Goal: Use online tool/utility: Utilize a website feature to perform a specific function

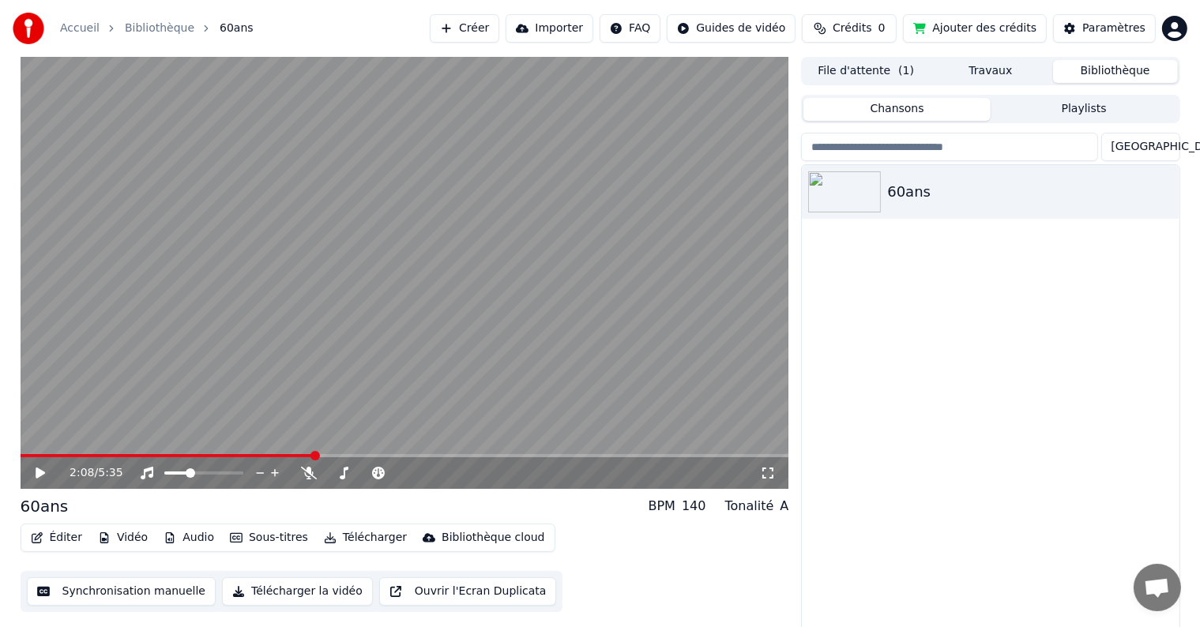
click at [497, 24] on button "Créer" at bounding box center [465, 28] width 70 height 28
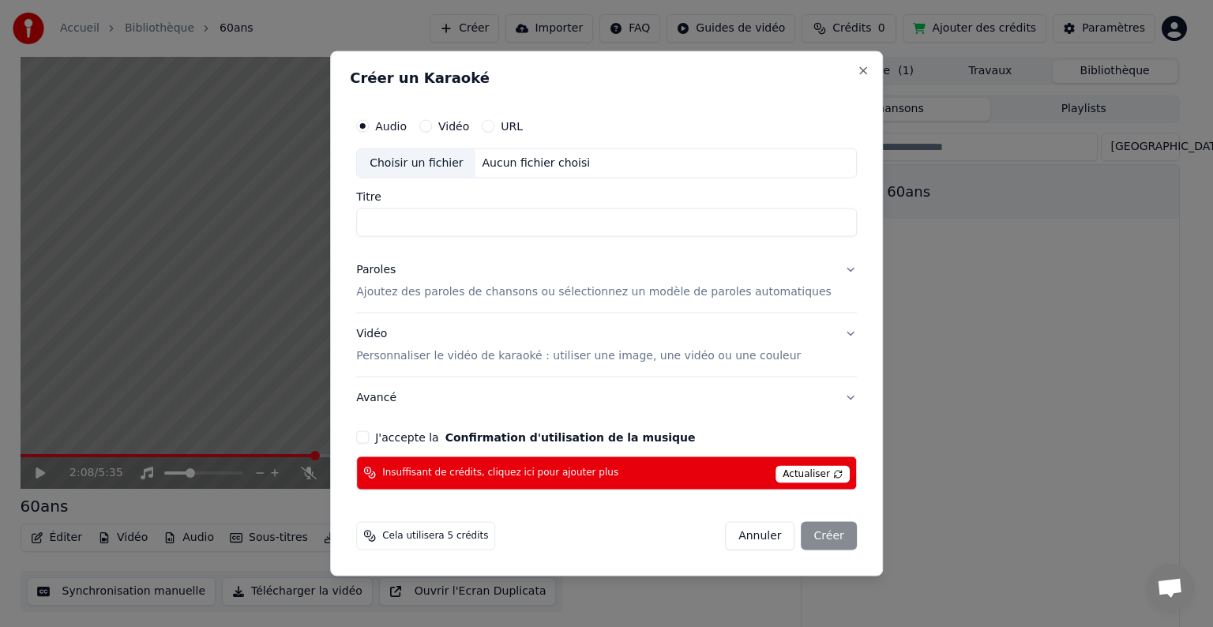
click at [468, 127] on label "Vidéo" at bounding box center [453, 126] width 31 height 11
click at [432, 127] on button "Vidéo" at bounding box center [425, 126] width 13 height 13
click at [407, 125] on label "Audio" at bounding box center [391, 126] width 32 height 11
click at [369, 125] on button "Audio" at bounding box center [362, 126] width 13 height 13
drag, startPoint x: 507, startPoint y: 461, endPoint x: 699, endPoint y: 469, distance: 192.1
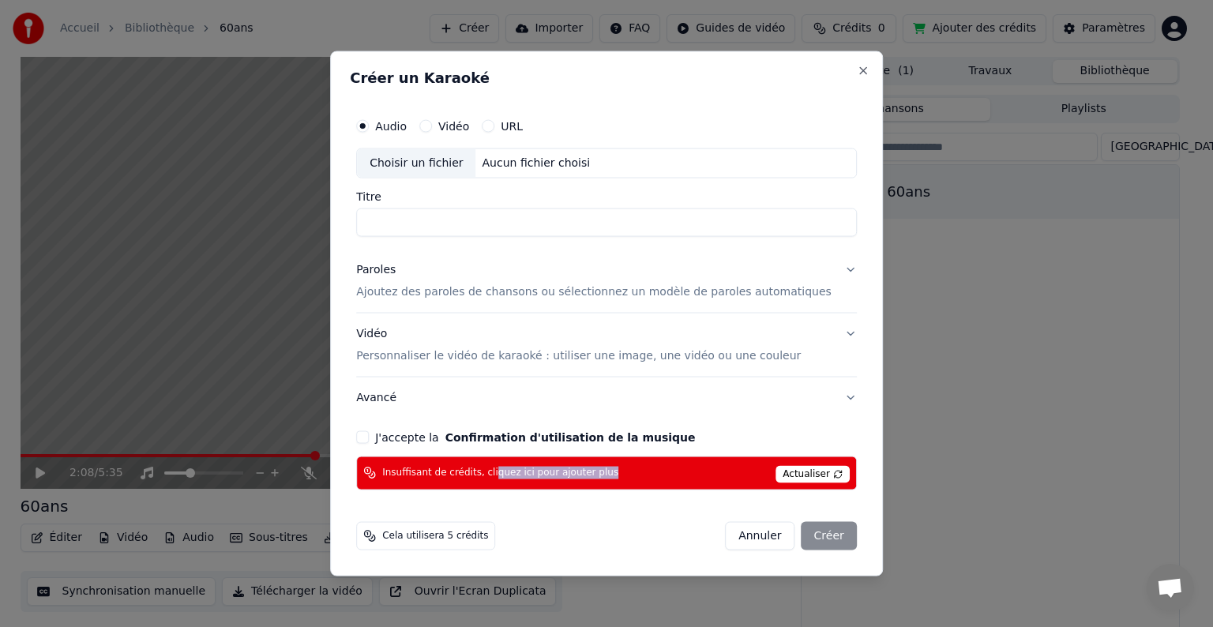
click at [592, 469] on div "Insuffisant de crédits, cliquez ici pour ajouter plus Actualiser" at bounding box center [606, 473] width 501 height 34
click at [592, 465] on div "Actualiser" at bounding box center [813, 473] width 74 height 20
click at [513, 162] on div "Aucun fichier choisi" at bounding box center [536, 164] width 121 height 16
type input "*******"
click at [465, 126] on label "Vidéo" at bounding box center [453, 126] width 31 height 11
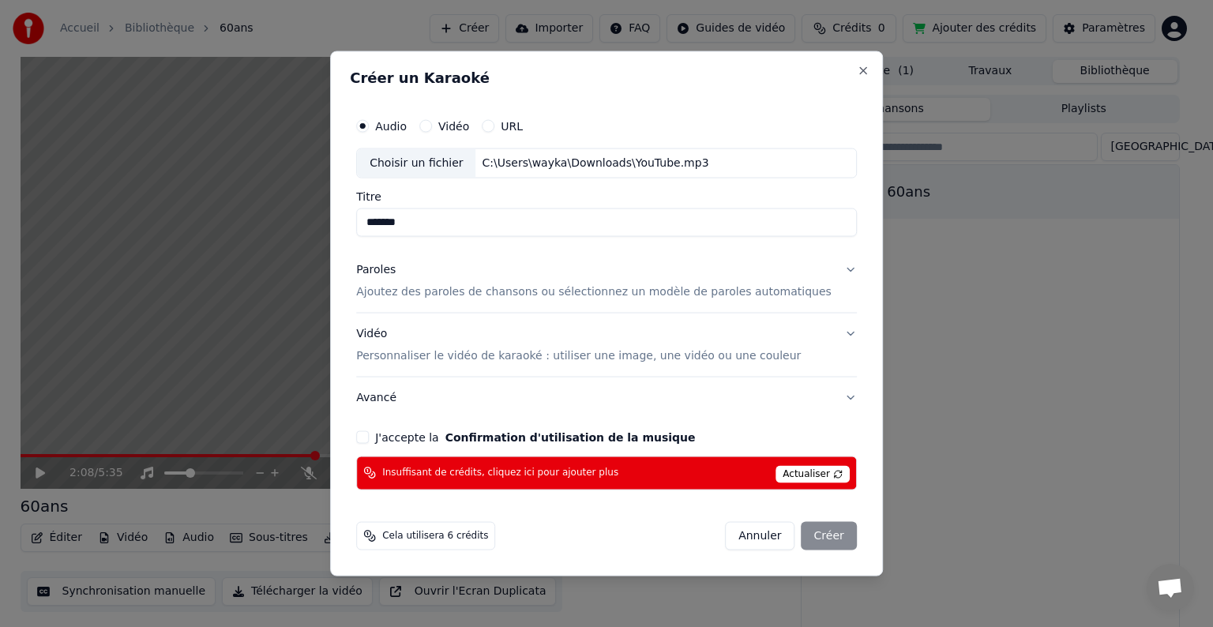
click at [432, 126] on button "Vidéo" at bounding box center [425, 126] width 13 height 13
click at [407, 128] on label "Audio" at bounding box center [391, 126] width 32 height 11
click at [369, 128] on button "Audio" at bounding box center [362, 126] width 13 height 13
click at [427, 360] on p "Personnaliser le vidéo de karaoké : utiliser une image, une vidéo ou une couleur" at bounding box center [578, 356] width 445 height 16
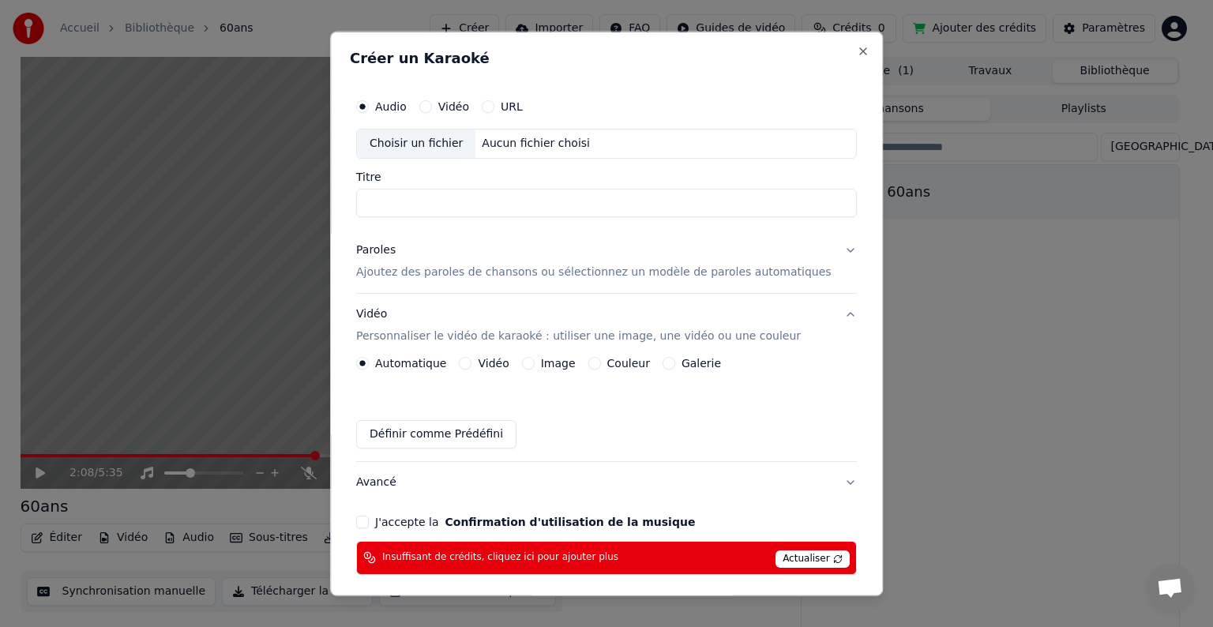
click at [497, 365] on label "Vidéo" at bounding box center [494, 363] width 31 height 11
click at [472, 365] on button "Vidéo" at bounding box center [466, 363] width 13 height 13
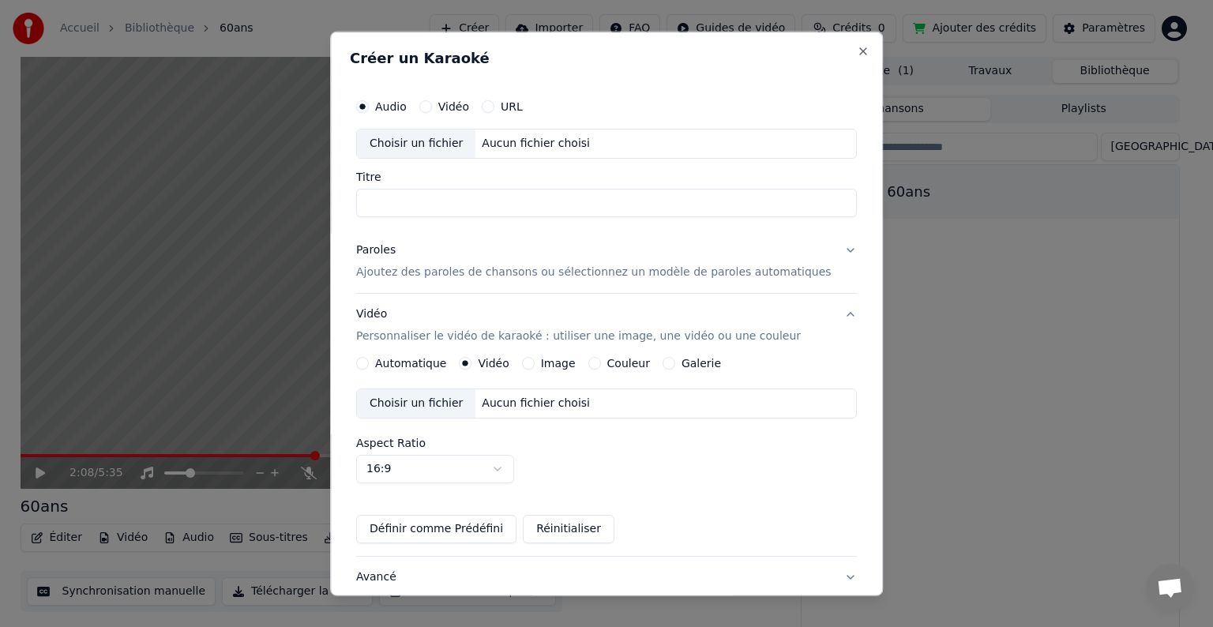
click at [442, 465] on body "Accueil Bibliothèque 60ans Créer Importer FAQ Guides de vidéo Crédits 0 Ajouter…" at bounding box center [600, 313] width 1200 height 627
click at [425, 447] on label "Aspect Ratio" at bounding box center [606, 443] width 501 height 11
click at [427, 468] on body "Accueil Bibliothèque 60ans Créer Importer FAQ Guides de vidéo Crédits 0 Ajouter…" at bounding box center [600, 313] width 1200 height 627
select select "****"
click at [530, 401] on div "Aucun fichier choisi" at bounding box center [536, 404] width 121 height 16
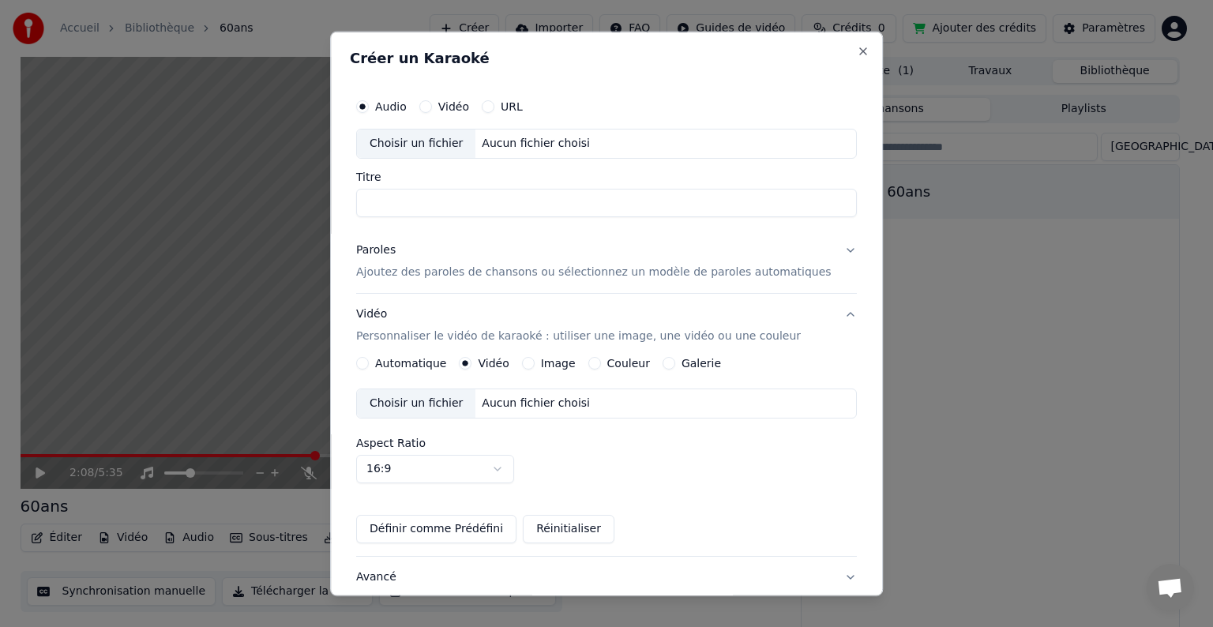
click at [474, 147] on div "Choisir un fichier" at bounding box center [416, 144] width 118 height 28
type input "*******"
click at [414, 256] on div "Paroles Ajoutez des paroles de chansons ou sélectionnez un modèle de paroles au…" at bounding box center [594, 262] width 476 height 38
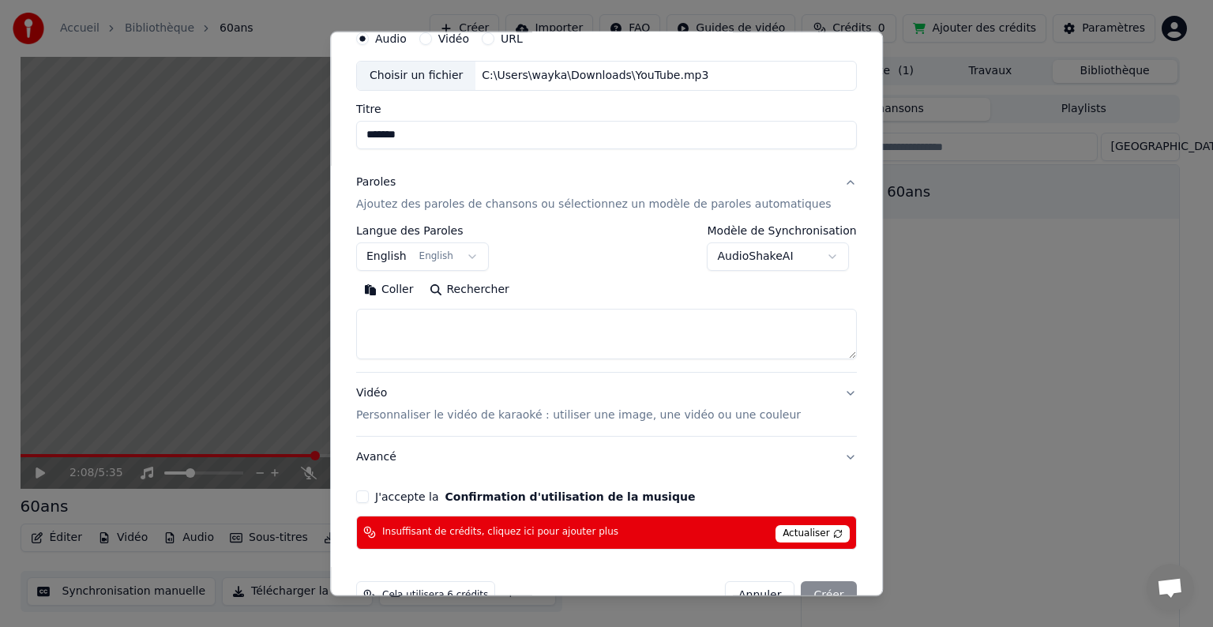
scroll to position [106, 0]
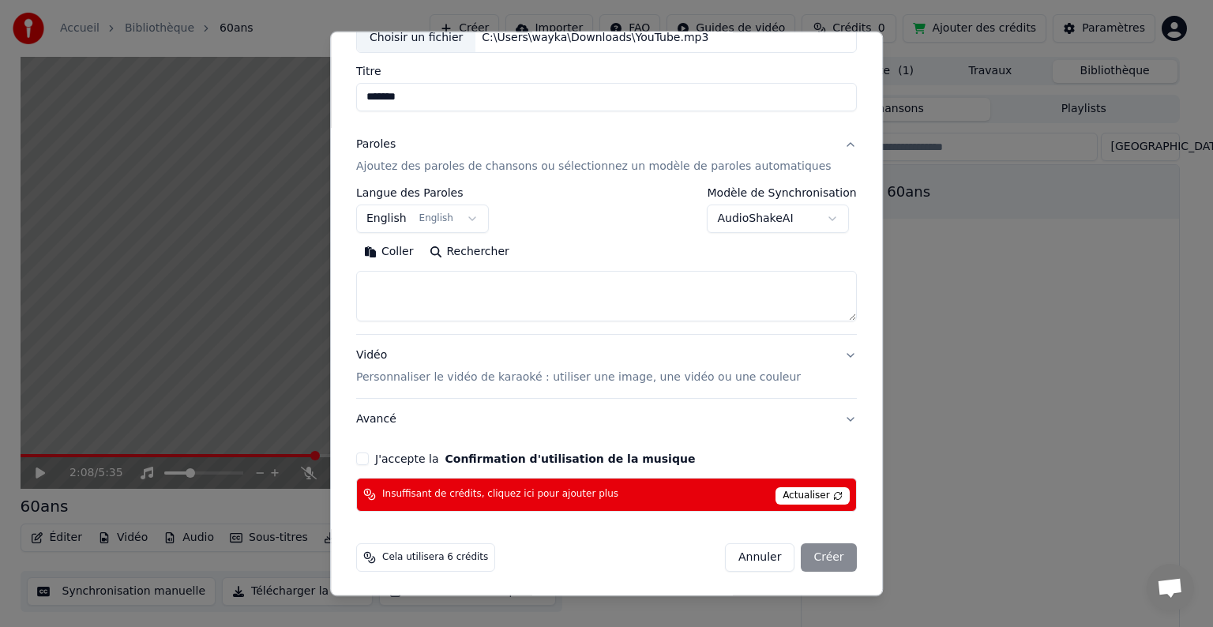
click at [466, 363] on div "Vidéo Personnaliser le vidéo de karaoké : utiliser une image, une vidéo ou une …" at bounding box center [578, 367] width 445 height 38
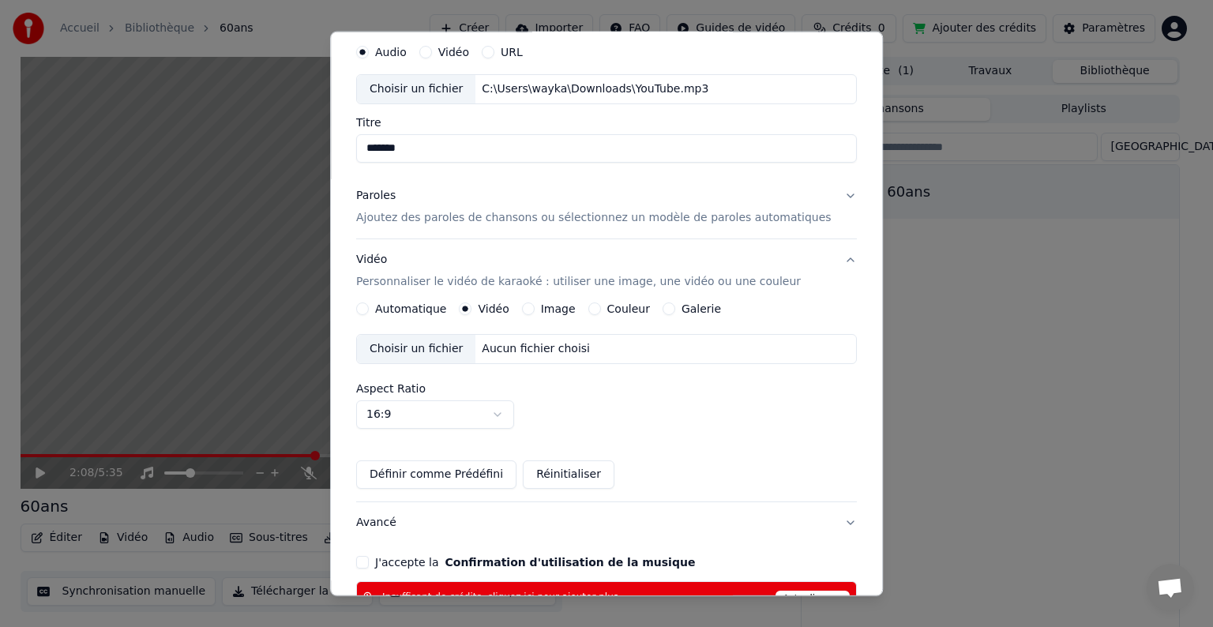
scroll to position [158, 0]
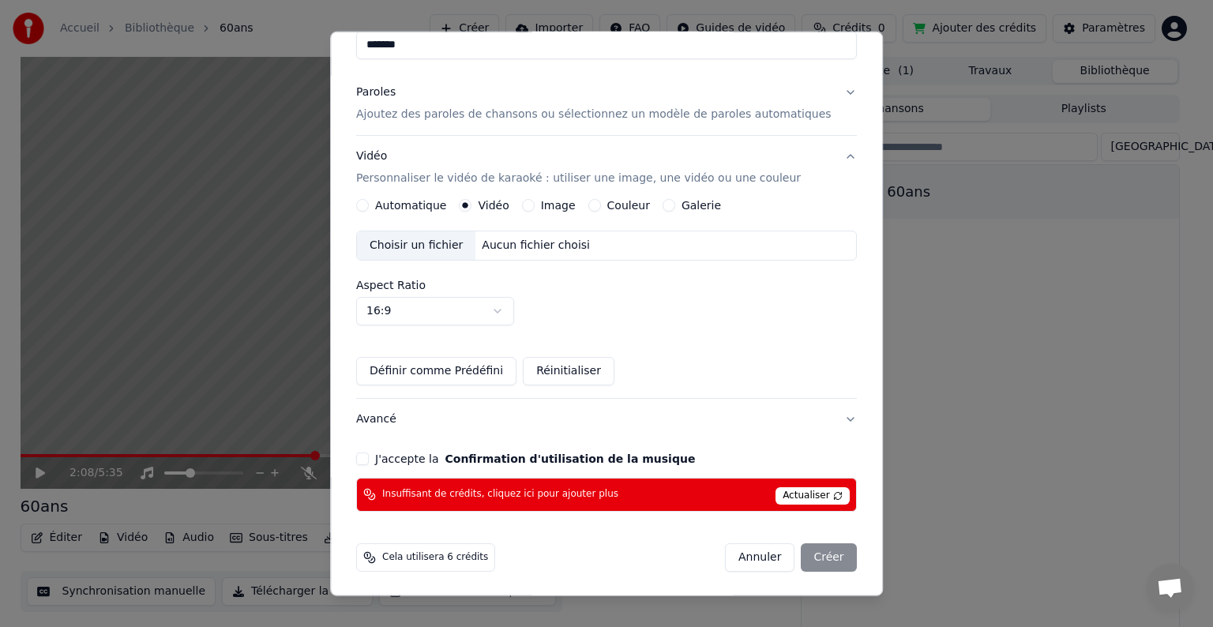
click at [467, 409] on button "Avancé" at bounding box center [606, 419] width 501 height 41
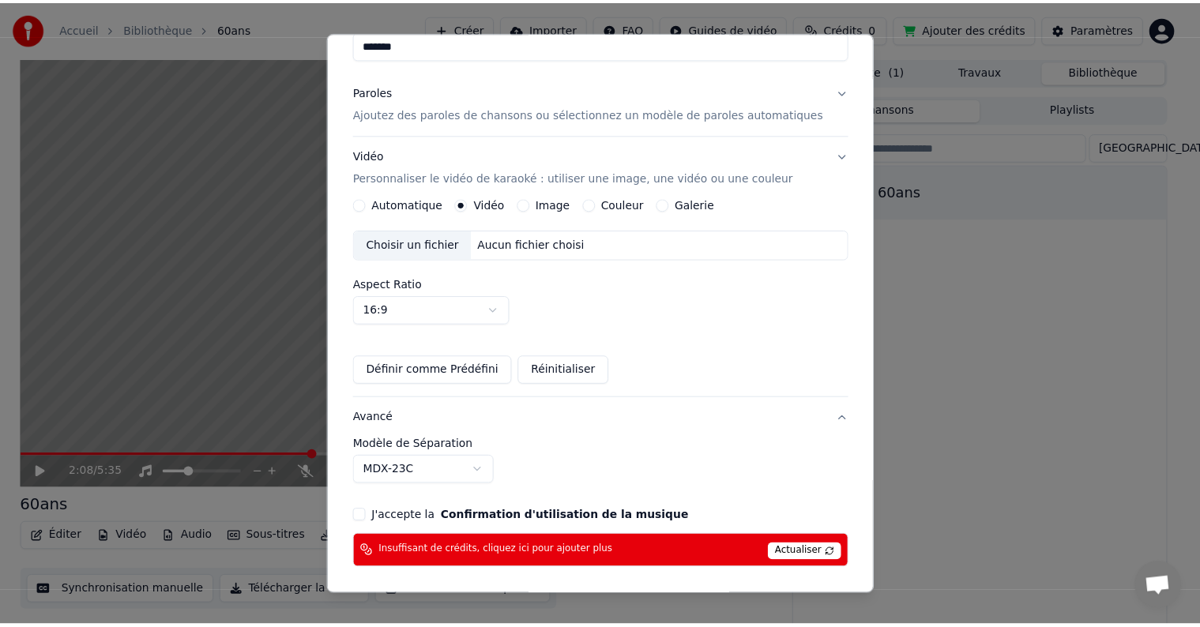
scroll to position [17, 0]
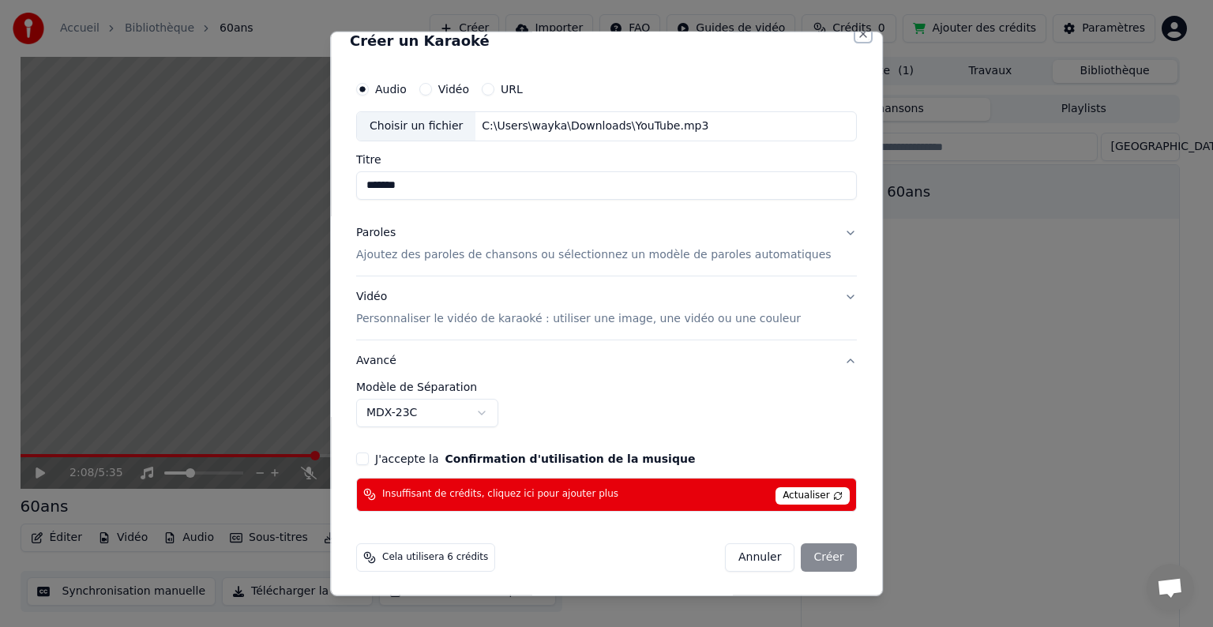
click at [592, 38] on button "Close" at bounding box center [863, 34] width 13 height 13
